Goal: Task Accomplishment & Management: Manage account settings

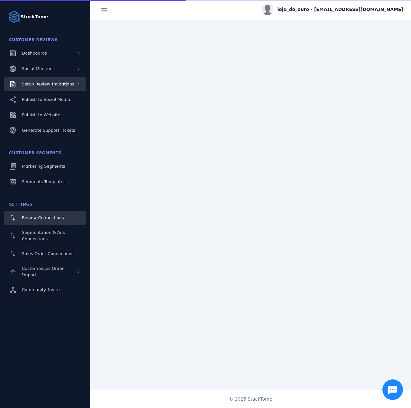
click at [52, 84] on span "Setup Review Invitations" at bounding box center [48, 84] width 52 height 5
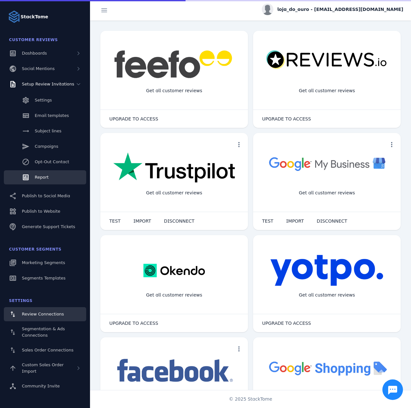
click at [51, 177] on link "Report" at bounding box center [45, 177] width 82 height 14
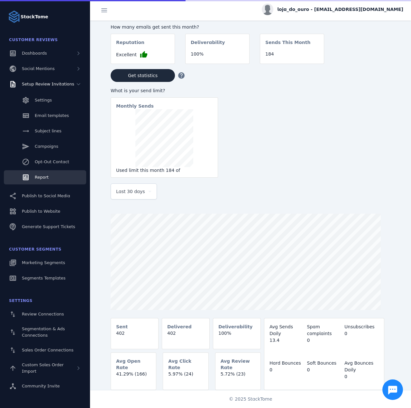
click at [139, 189] on div "Last 30 days" at bounding box center [133, 191] width 35 height 15
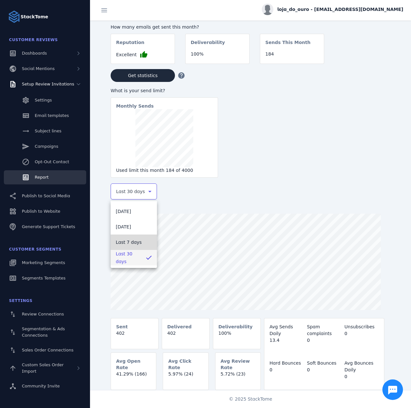
click at [132, 239] on span "Last 7 days" at bounding box center [129, 242] width 26 height 8
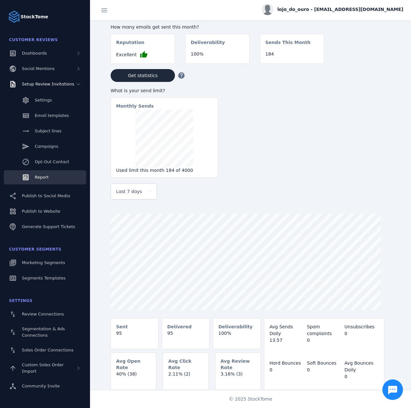
click at [368, 11] on span "loja_do_ouro - [EMAIL_ADDRESS][DOMAIN_NAME]" at bounding box center [340, 9] width 126 height 7
click at [378, 71] on div "account_circle My Profile assignment Billing Sign out" at bounding box center [380, 43] width 46 height 57
click at [340, 12] on span "loja_do_ouro - [EMAIL_ADDRESS][DOMAIN_NAME]" at bounding box center [340, 9] width 126 height 7
click at [372, 61] on button "Sign out" at bounding box center [380, 61] width 46 height 15
